Goal: Use online tool/utility: Utilize a website feature to perform a specific function

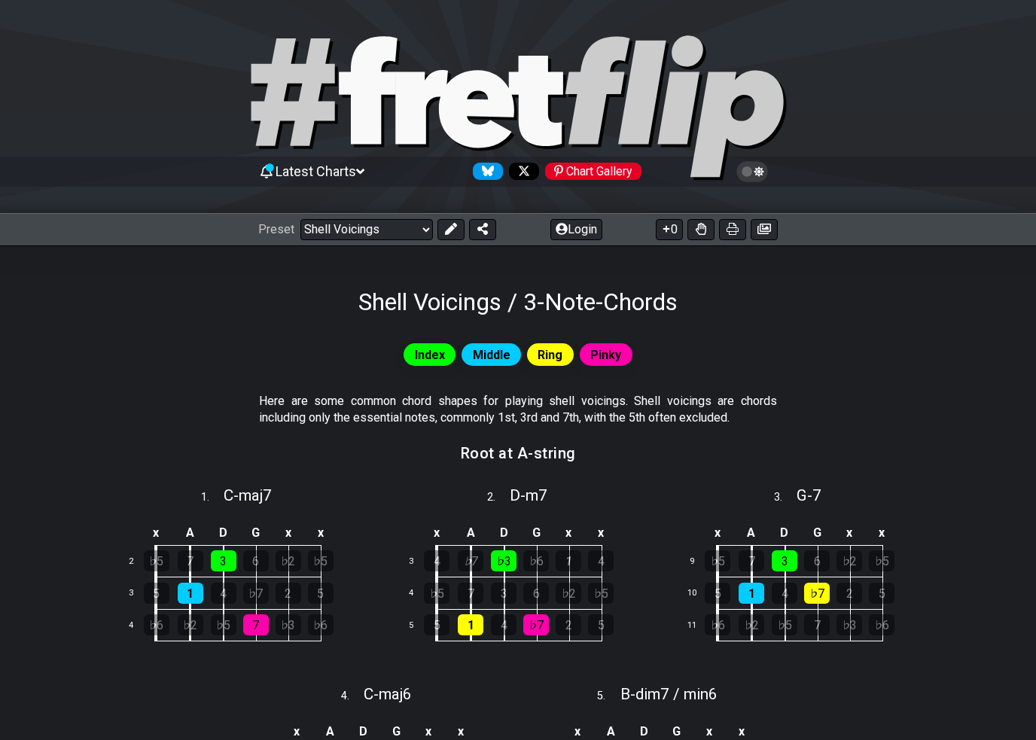
click at [392, 95] on icon at bounding box center [518, 108] width 542 height 151
select select "/welcome"
select select "C"
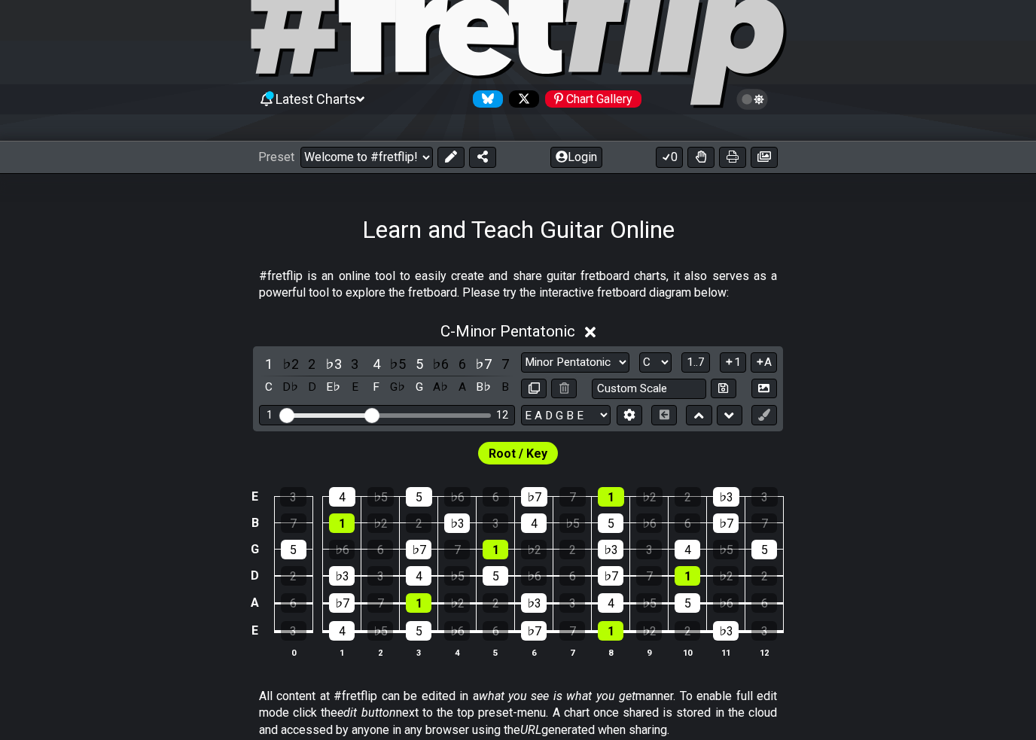
scroll to position [72, 0]
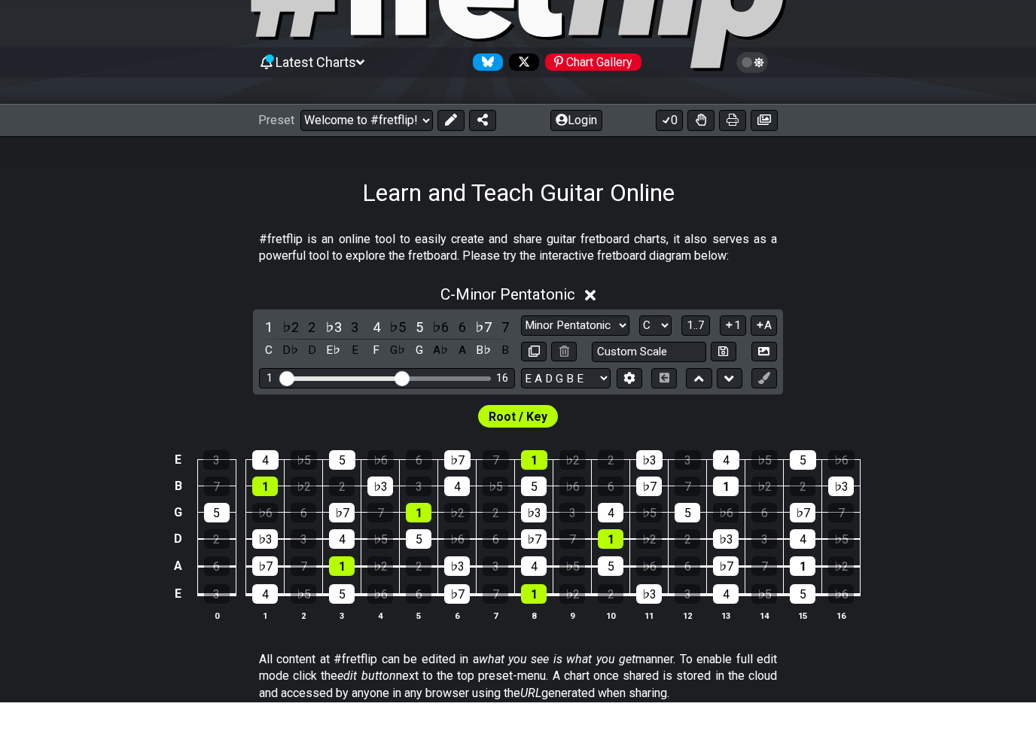
click at [401, 415] on input "Visible fret range" at bounding box center [387, 415] width 214 height 0
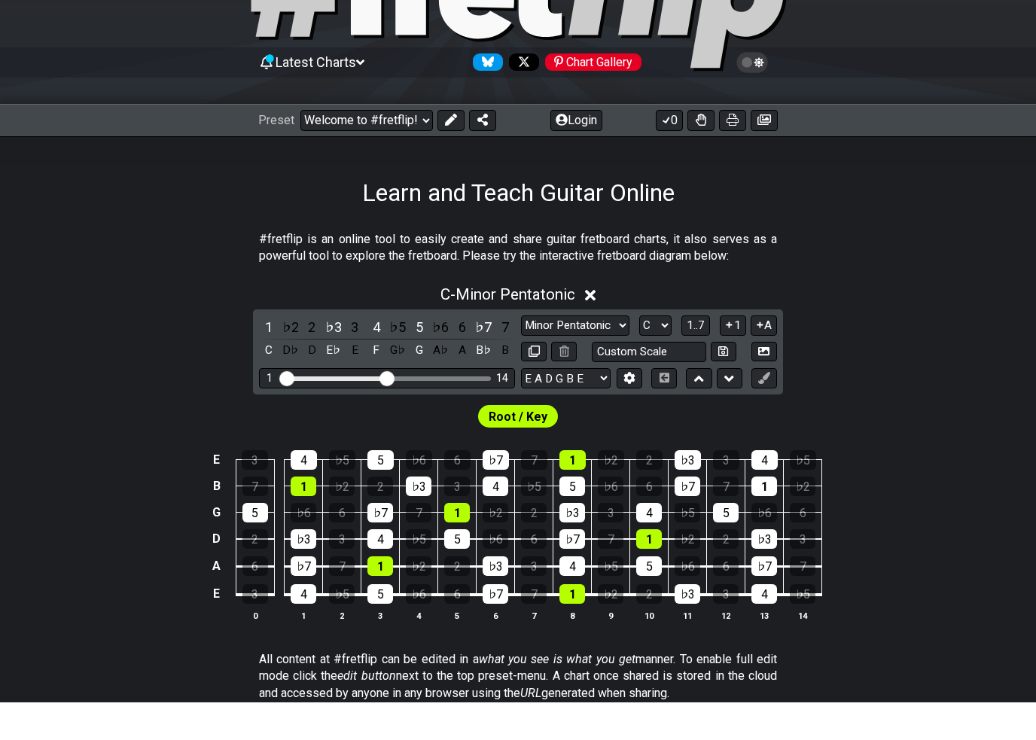
click at [392, 415] on input "Visible fret range" at bounding box center [387, 415] width 214 height 0
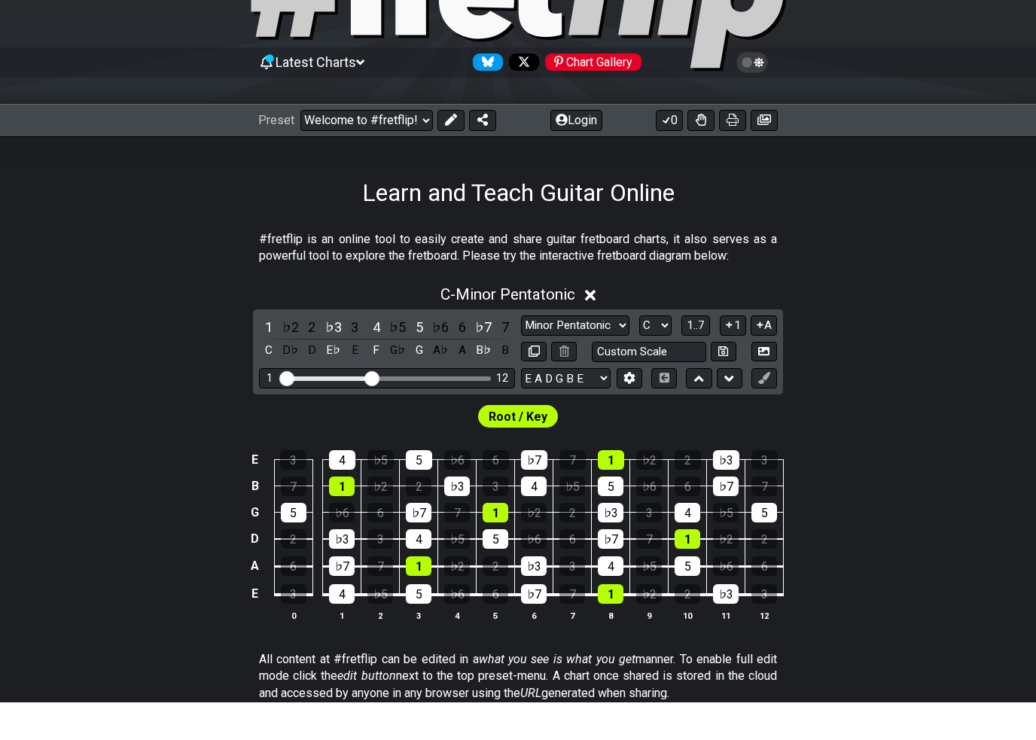
click at [557, 353] on select "Minor Pentatonic Click to edit Minor Pentatonic Major Pentatonic Minor Blues Ma…" at bounding box center [575, 363] width 108 height 20
select select "Diminished"
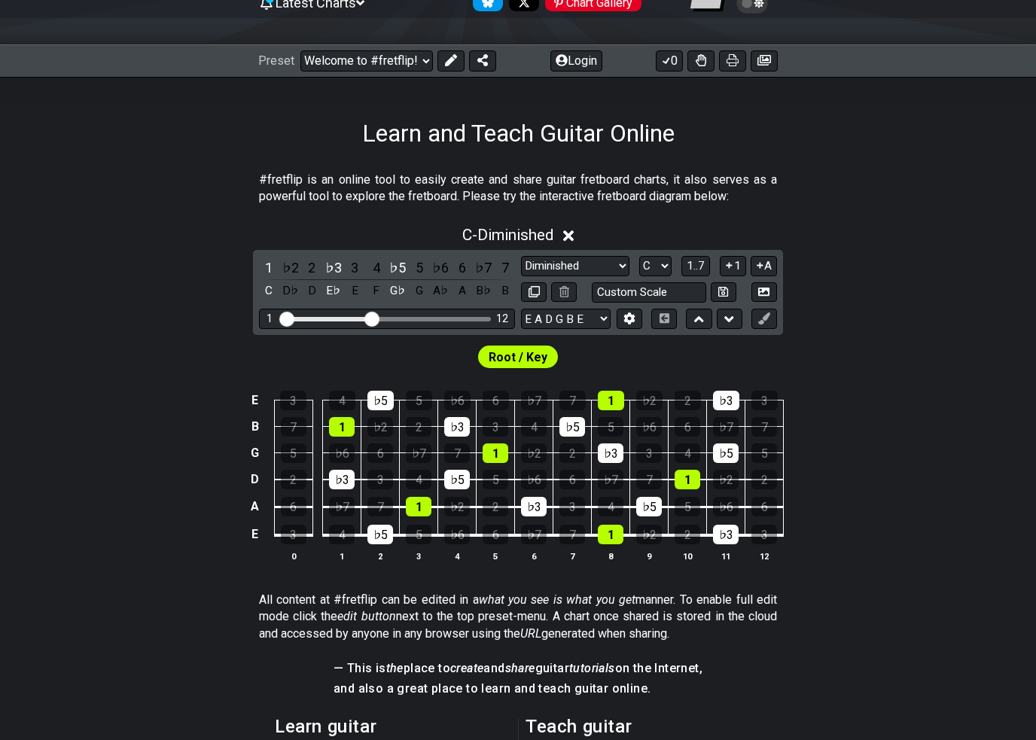
scroll to position [170, 0]
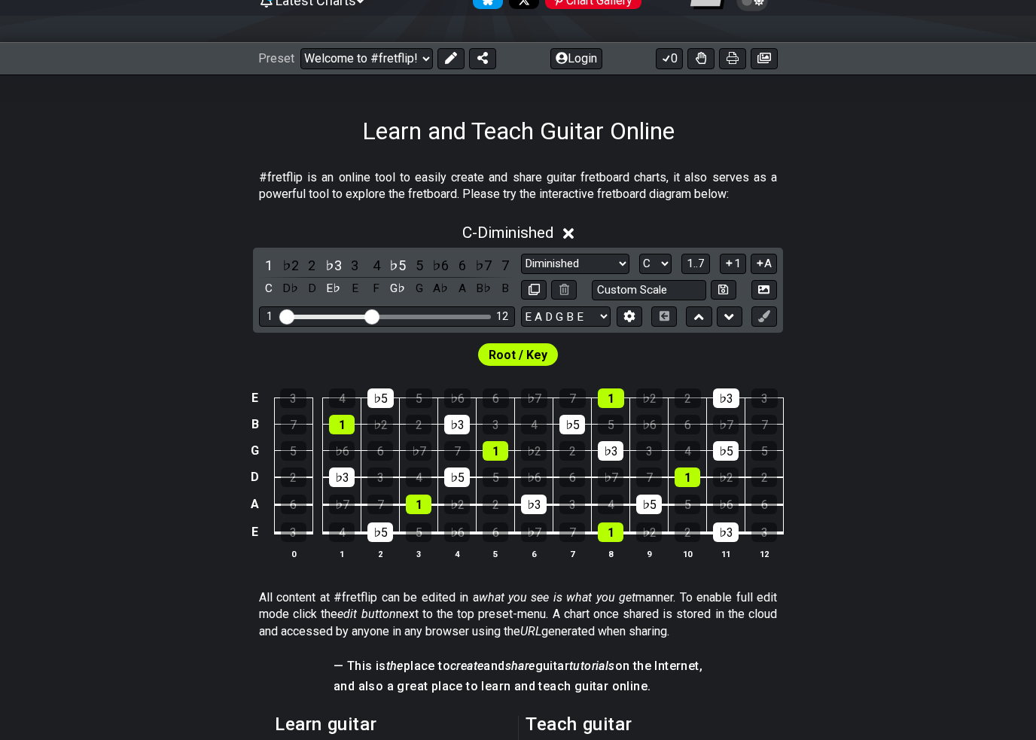
click at [697, 267] on span "1..7" at bounding box center [696, 265] width 18 height 14
click at [696, 267] on span "..." at bounding box center [696, 264] width 7 height 14
click at [694, 271] on button "C.." at bounding box center [697, 264] width 26 height 20
click at [633, 321] on icon at bounding box center [629, 315] width 11 height 11
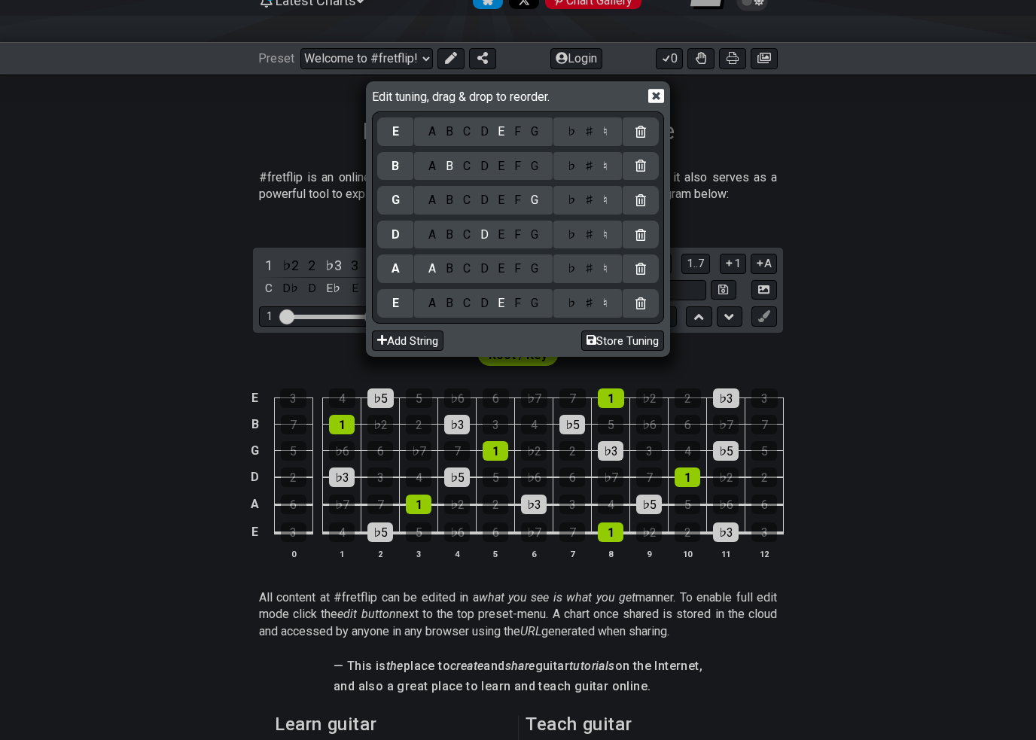
click at [163, 282] on div "Edit tuning, drag & drop to reorder. E A B C D E F G ♭ ♯ ♮ B A B C D E F G ♭ ♯ …" at bounding box center [518, 370] width 1036 height 740
click at [167, 262] on div "Edit tuning, drag & drop to reorder. E A B C D E F G ♭ ♯ ♮ B A B C D E F G ♭ ♯ …" at bounding box center [518, 370] width 1036 height 740
click at [658, 100] on icon at bounding box center [657, 96] width 16 height 16
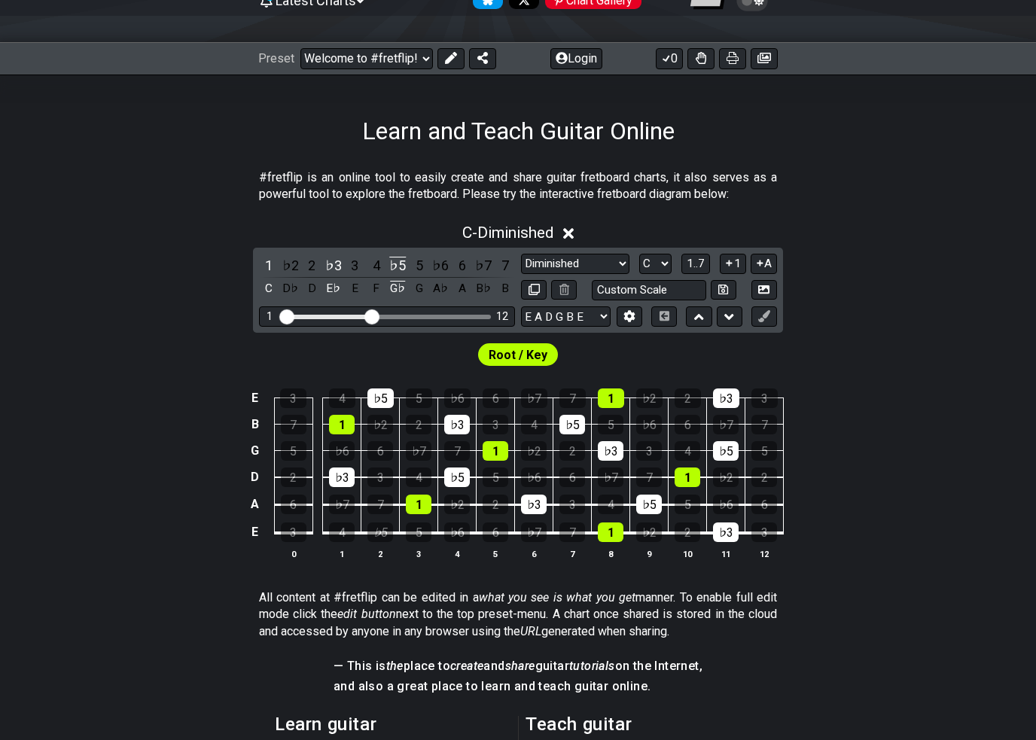
click at [383, 535] on div "♭5" at bounding box center [381, 533] width 26 height 20
click at [391, 532] on div "♭5" at bounding box center [381, 533] width 26 height 20
click at [427, 505] on div "1" at bounding box center [419, 505] width 26 height 20
click at [456, 481] on div "♭5" at bounding box center [457, 478] width 26 height 20
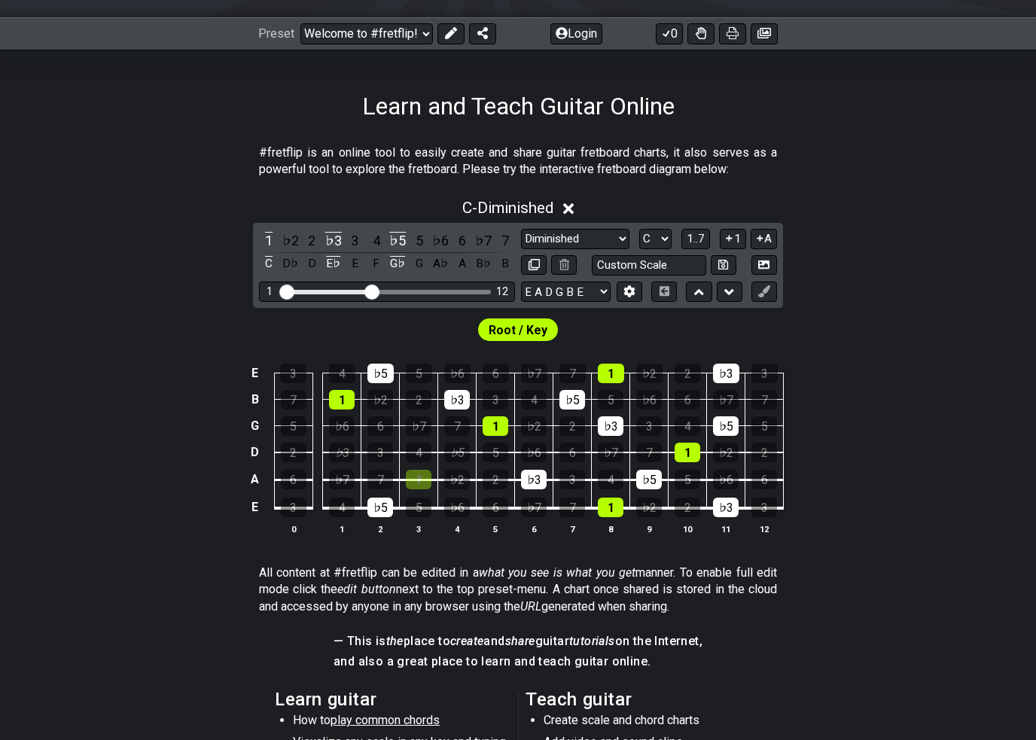
scroll to position [194, 0]
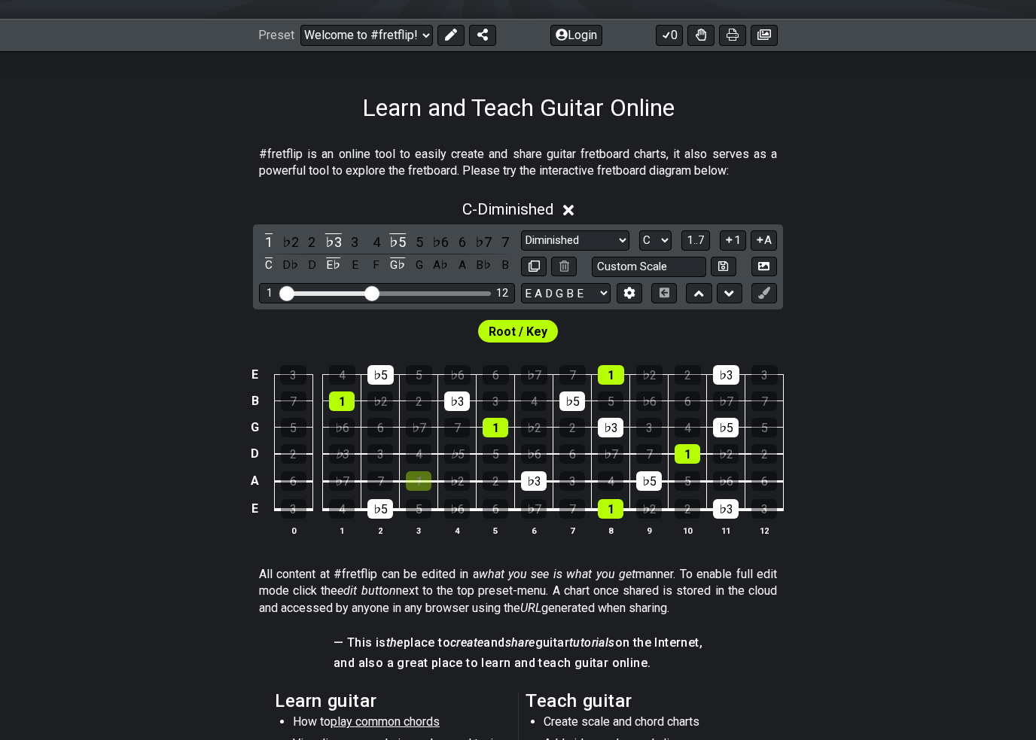
click at [422, 493] on td "5" at bounding box center [419, 496] width 38 height 29
click at [436, 477] on td "1" at bounding box center [419, 468] width 38 height 28
click at [435, 477] on td "1" at bounding box center [419, 468] width 38 height 28
click at [375, 525] on th "2" at bounding box center [381, 531] width 38 height 16
click at [387, 508] on div "♭5" at bounding box center [381, 509] width 26 height 20
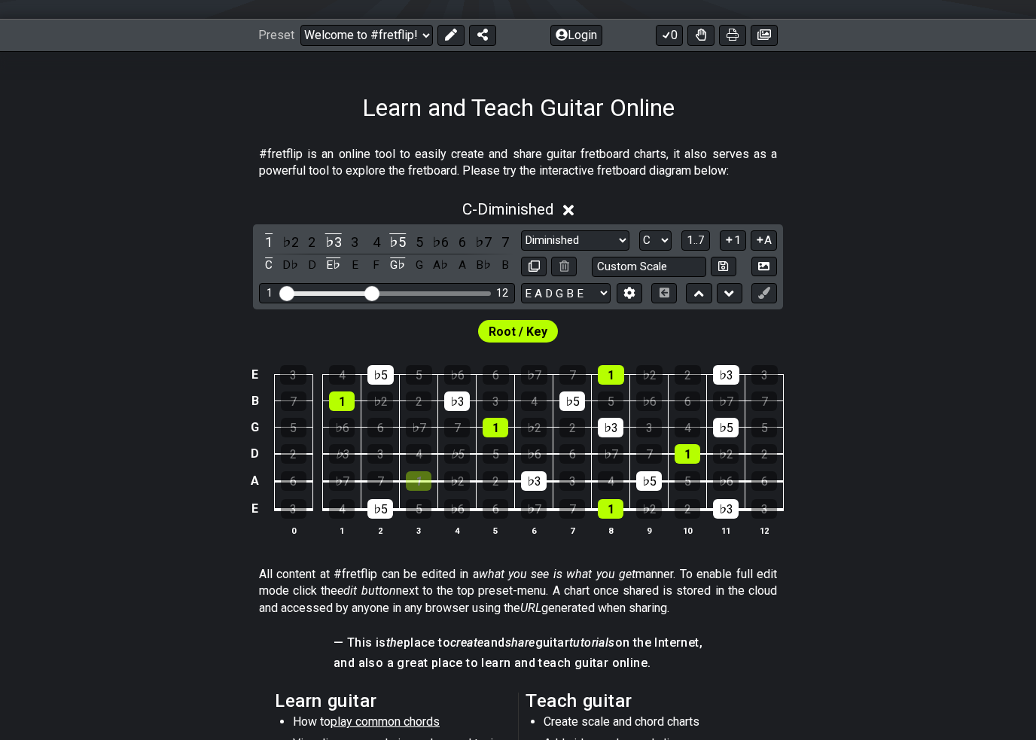
click at [392, 507] on div "♭5" at bounding box center [381, 509] width 26 height 20
click at [432, 485] on td "5" at bounding box center [419, 496] width 38 height 29
click at [465, 450] on div "♭5" at bounding box center [457, 454] width 26 height 20
click at [456, 459] on div "♭5" at bounding box center [457, 454] width 26 height 20
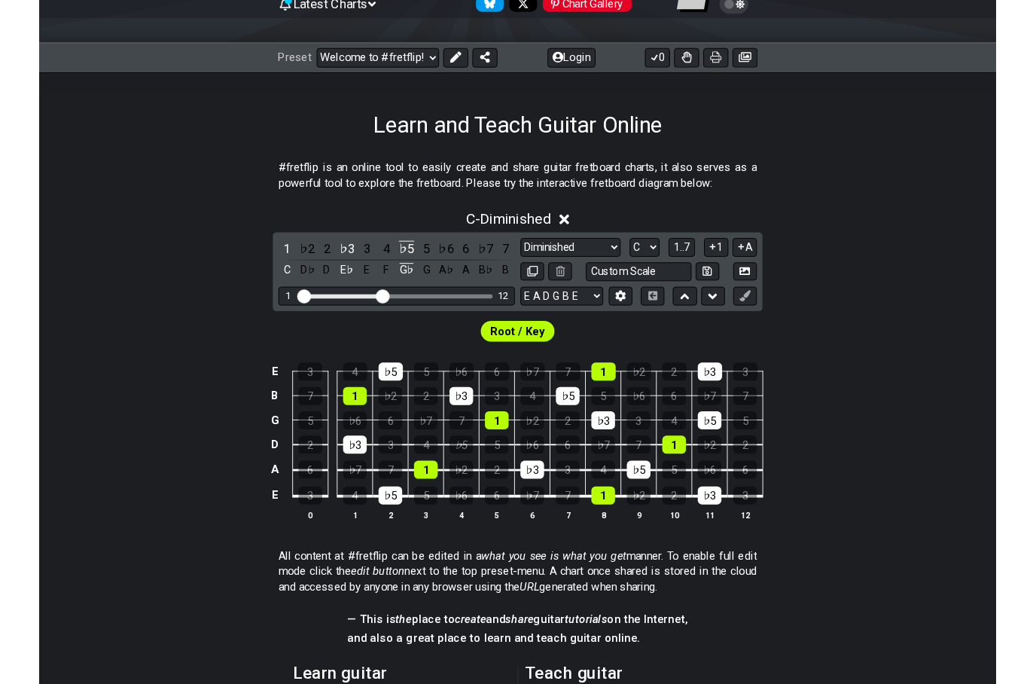
scroll to position [163, 0]
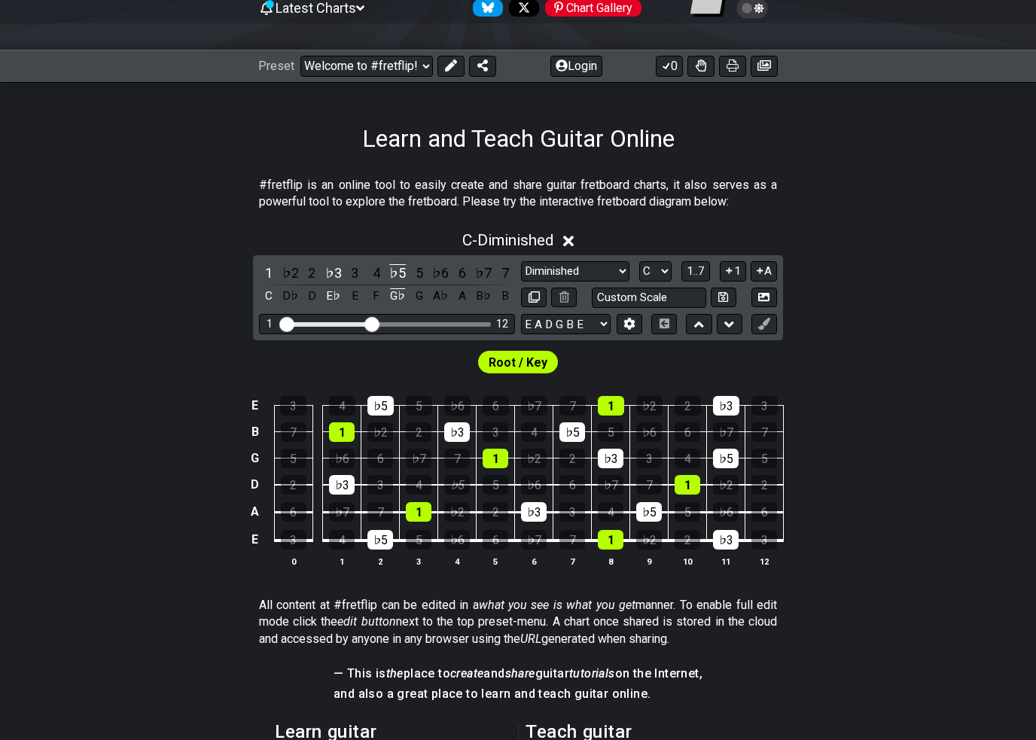
click at [770, 327] on icon at bounding box center [763, 323] width 11 height 11
click at [766, 273] on button "A" at bounding box center [764, 271] width 26 height 20
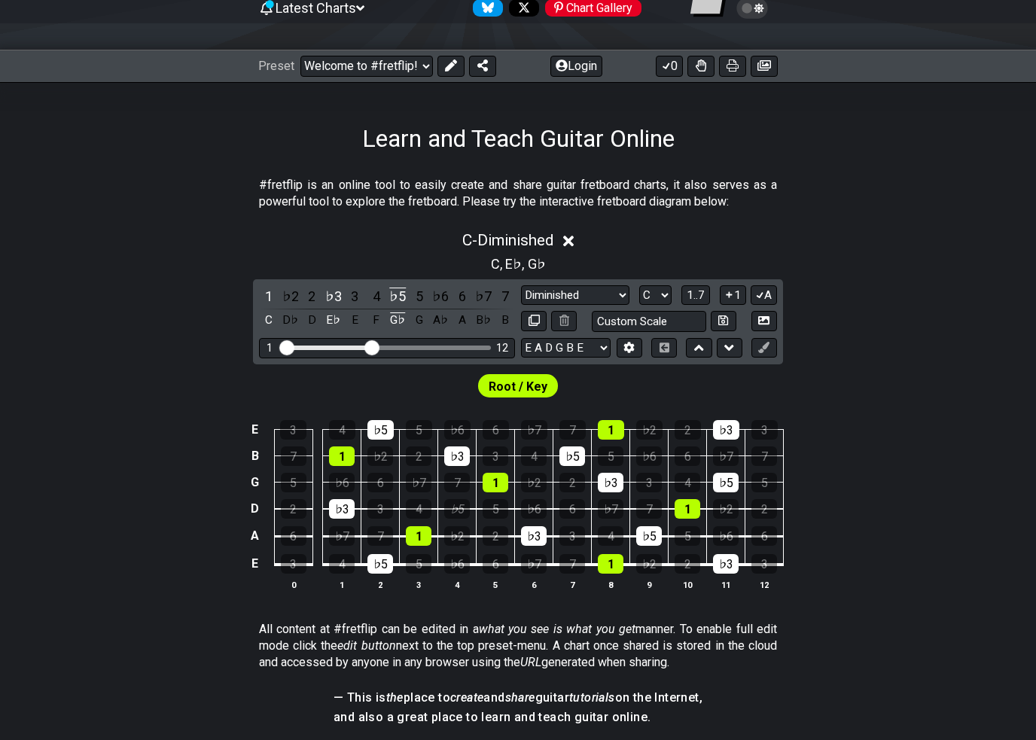
click at [768, 295] on button "A" at bounding box center [764, 295] width 26 height 20
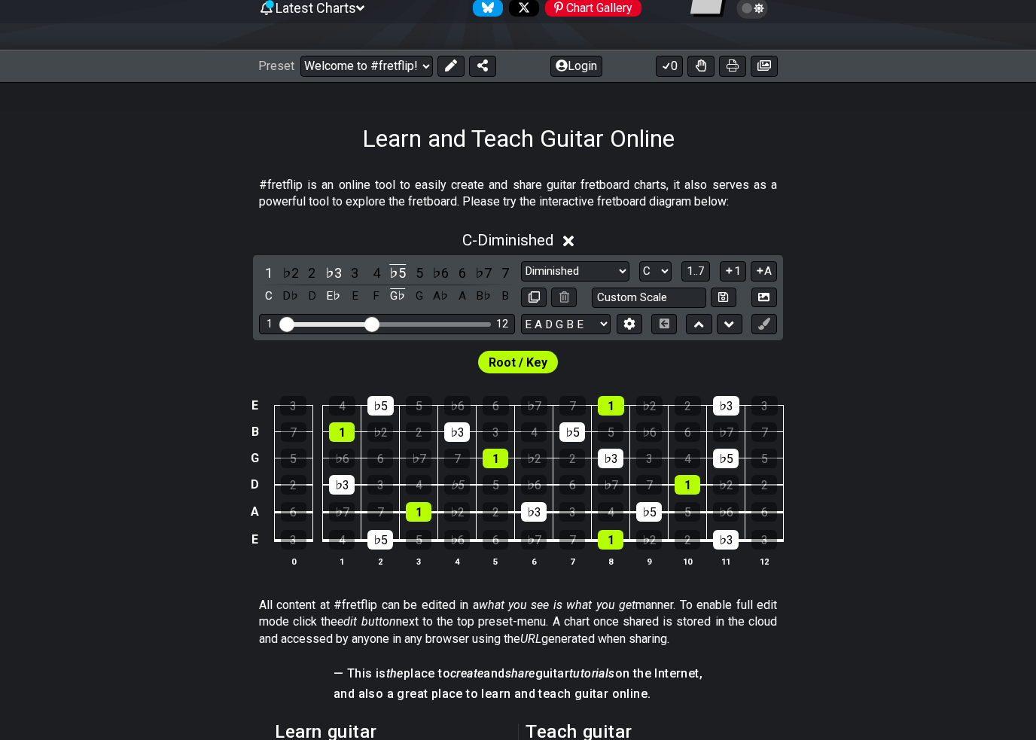
click at [764, 276] on button "A" at bounding box center [764, 271] width 26 height 20
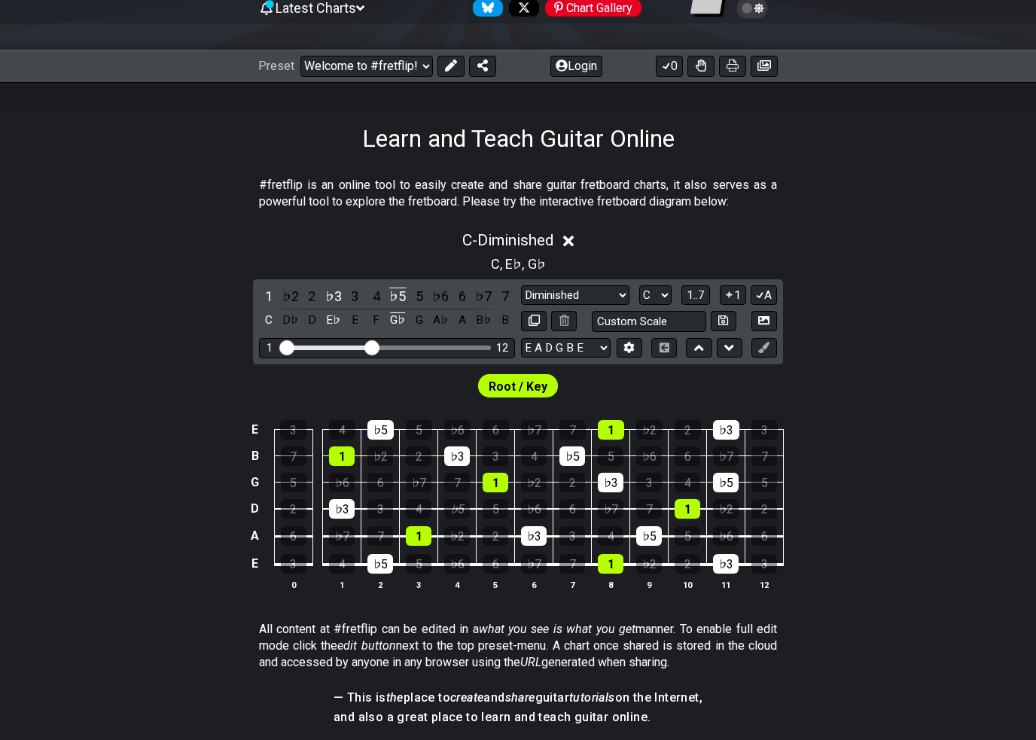
click at [734, 298] on button "1" at bounding box center [733, 295] width 26 height 20
click at [667, 288] on select "A♭ A A♯ B♭ B C C♯ D♭ D D♯ E♭ E F F♯ G♭ G G♯" at bounding box center [655, 295] width 32 height 20
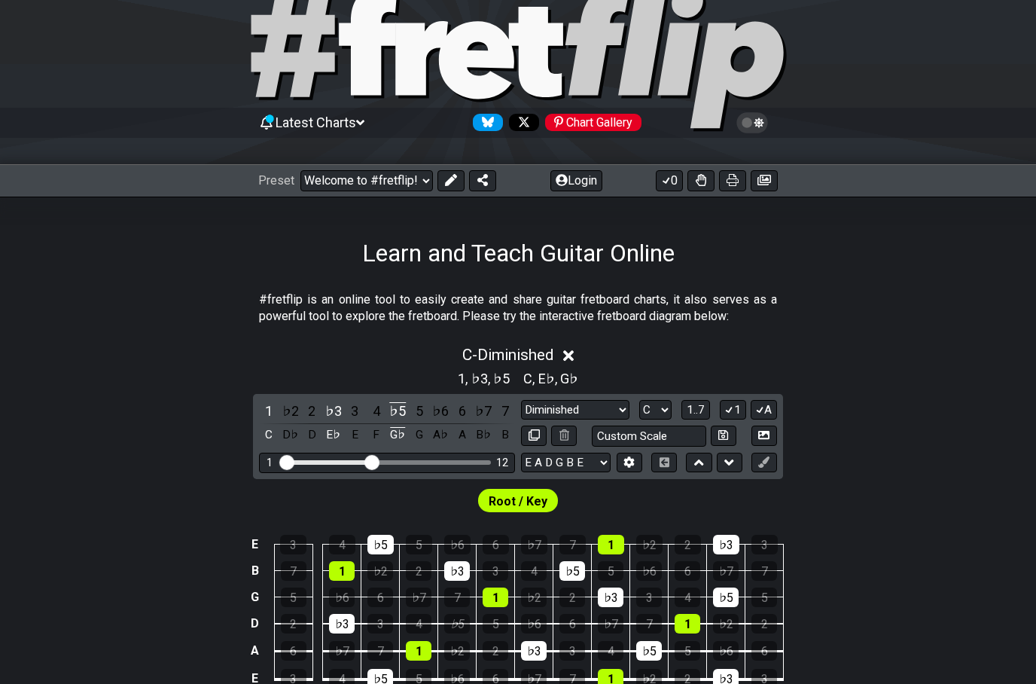
scroll to position [0, 0]
